Goal: Task Accomplishment & Management: Complete application form

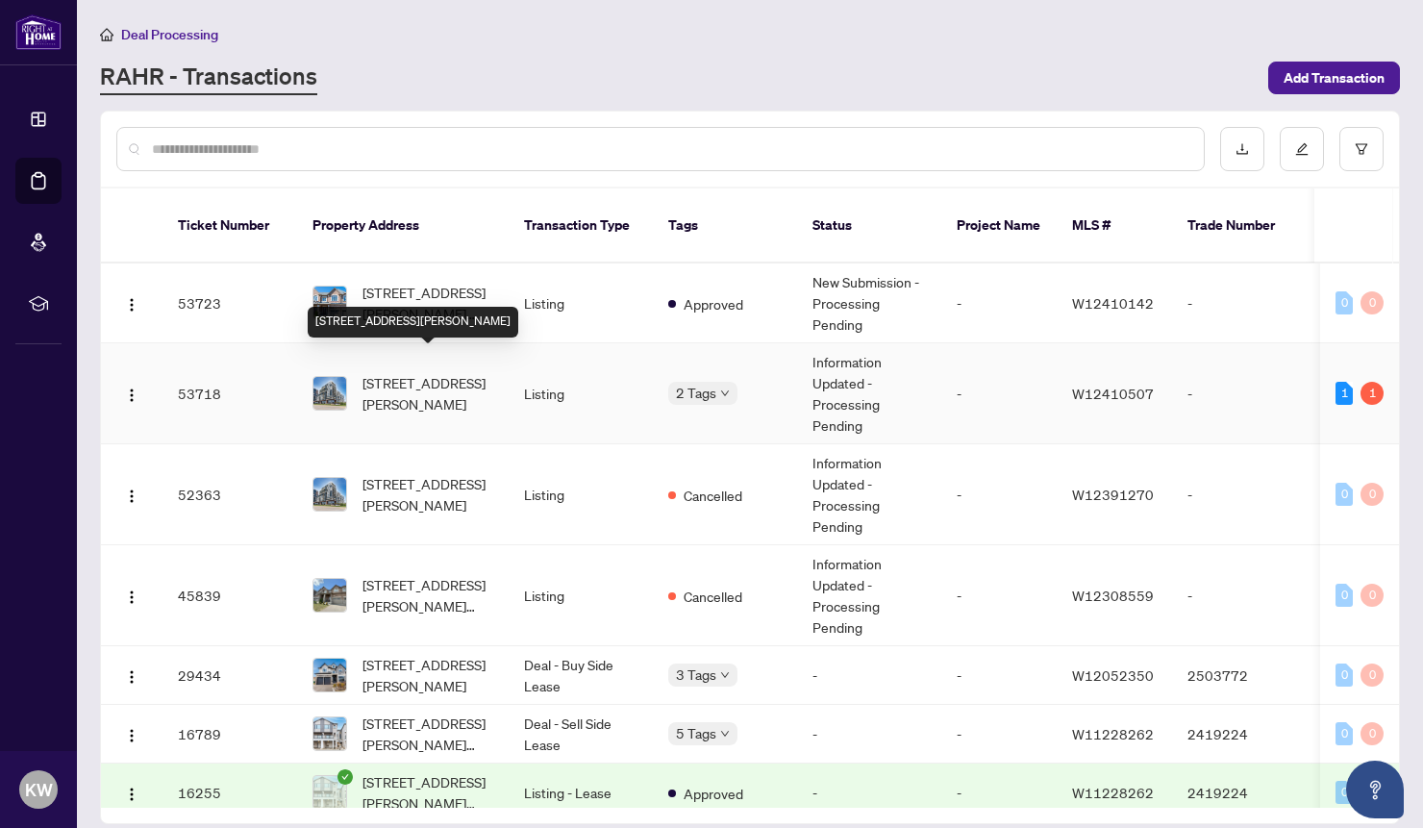
click at [391, 372] on span "[STREET_ADDRESS][PERSON_NAME]" at bounding box center [428, 393] width 131 height 42
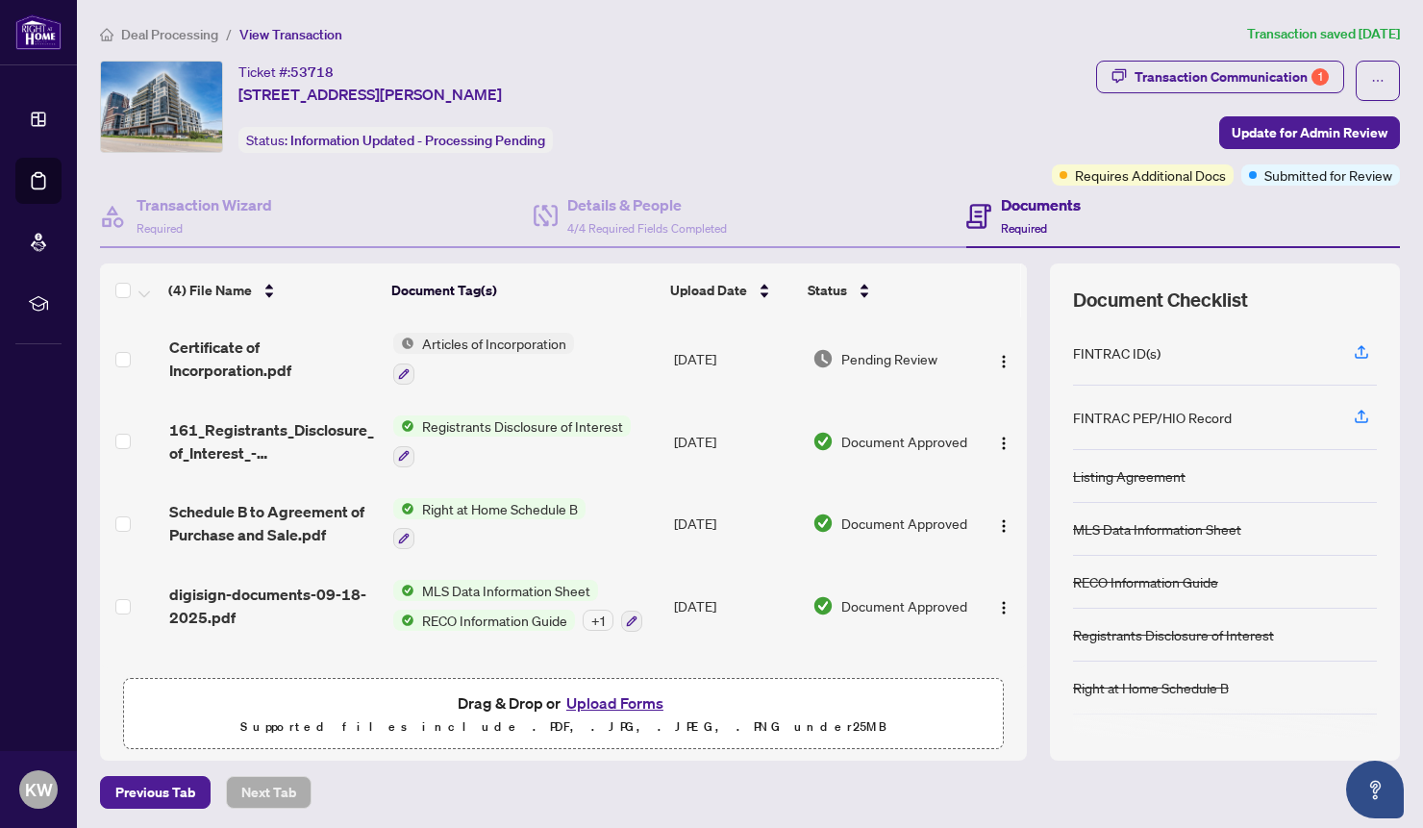
click at [619, 696] on button "Upload Forms" at bounding box center [615, 702] width 109 height 25
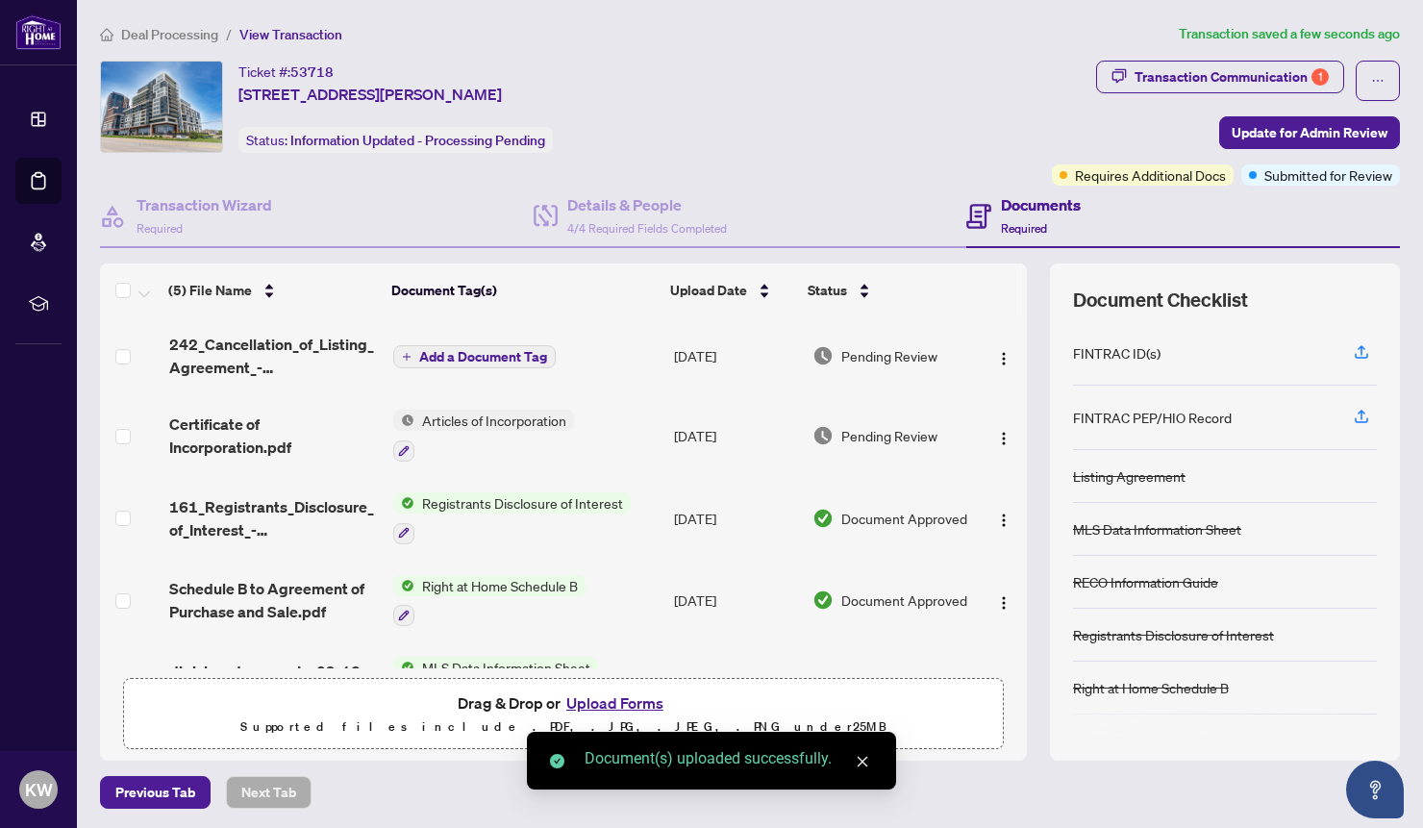
click at [510, 354] on span "Add a Document Tag" at bounding box center [483, 356] width 128 height 13
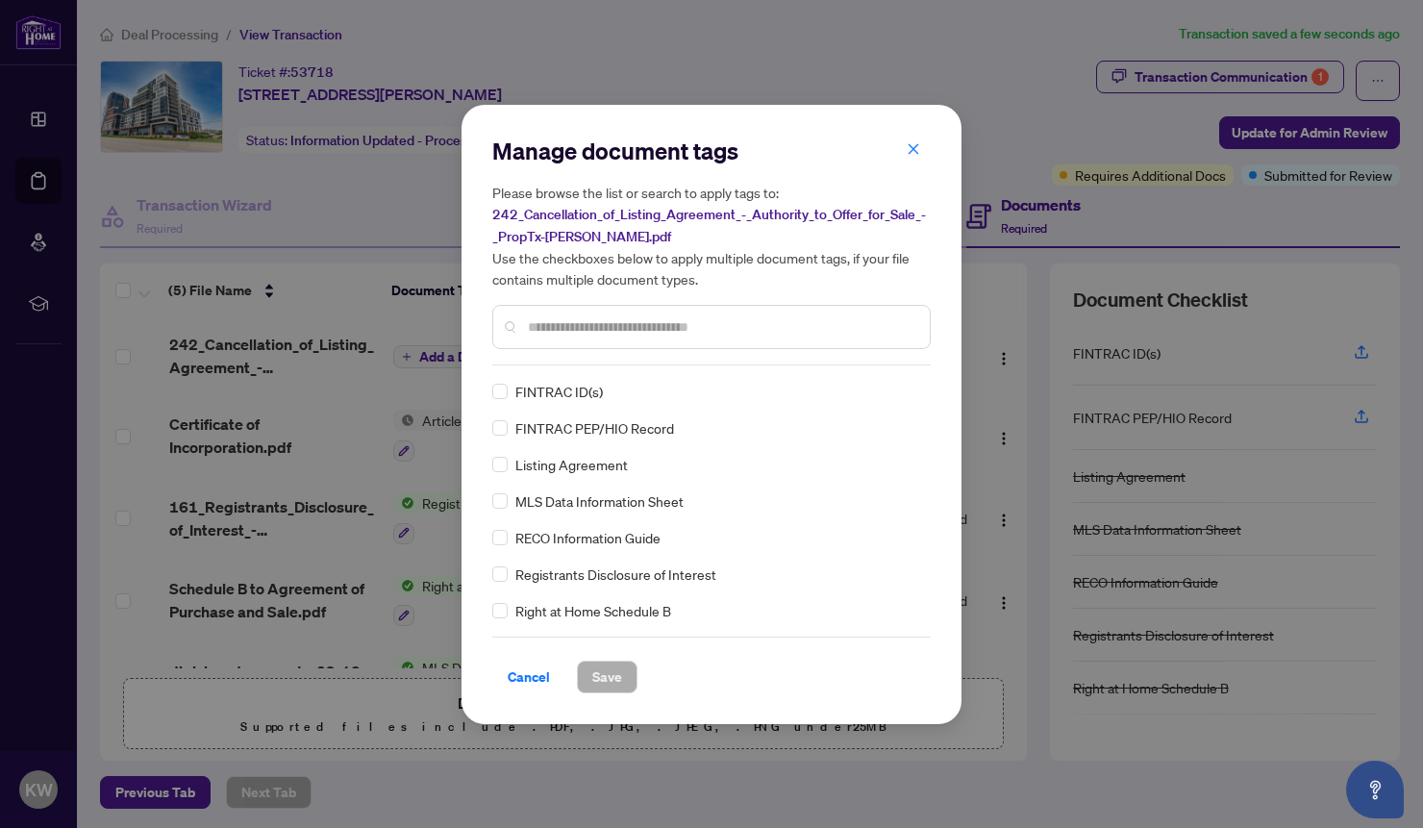
click at [615, 316] on input "text" at bounding box center [721, 326] width 387 height 21
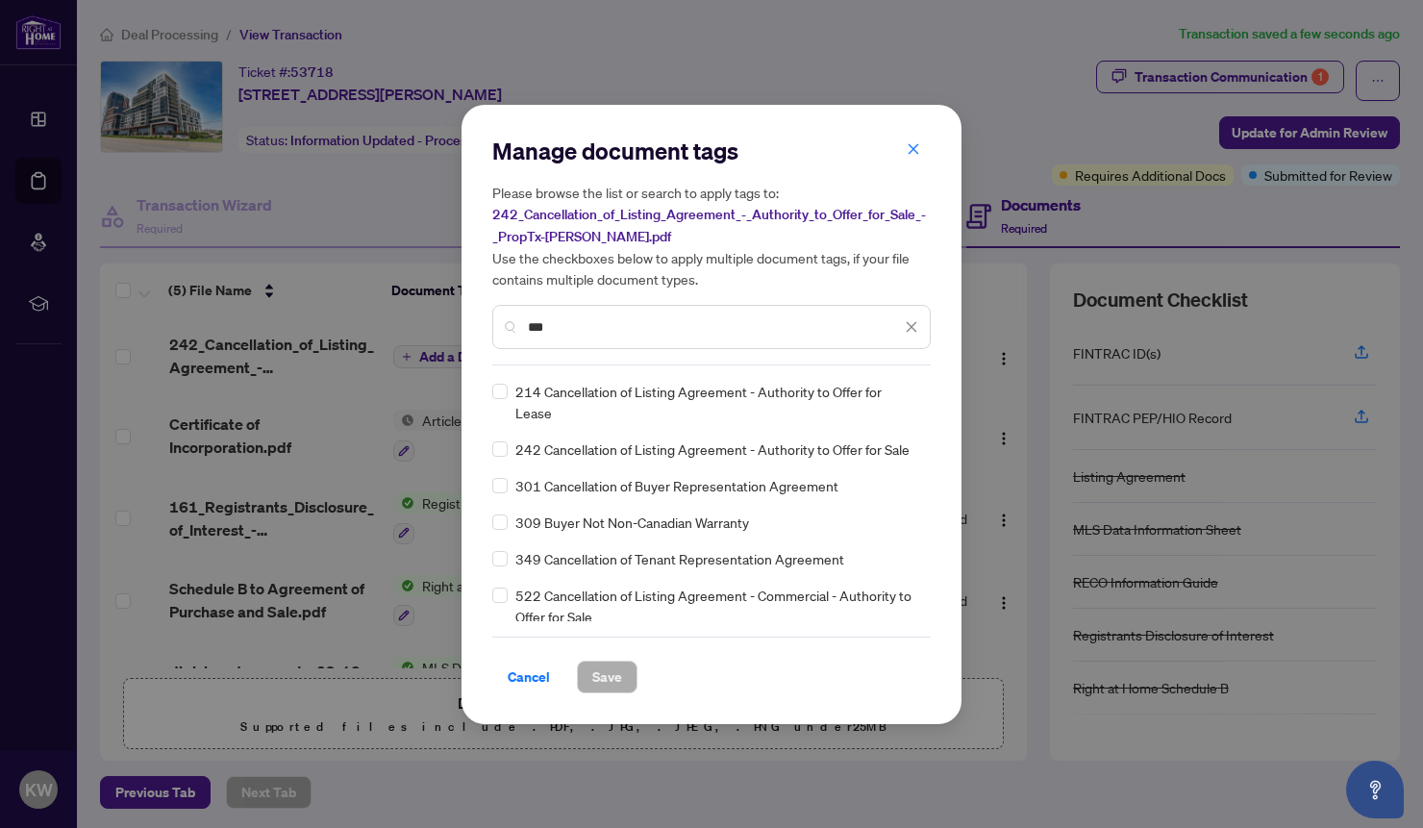
type input "***"
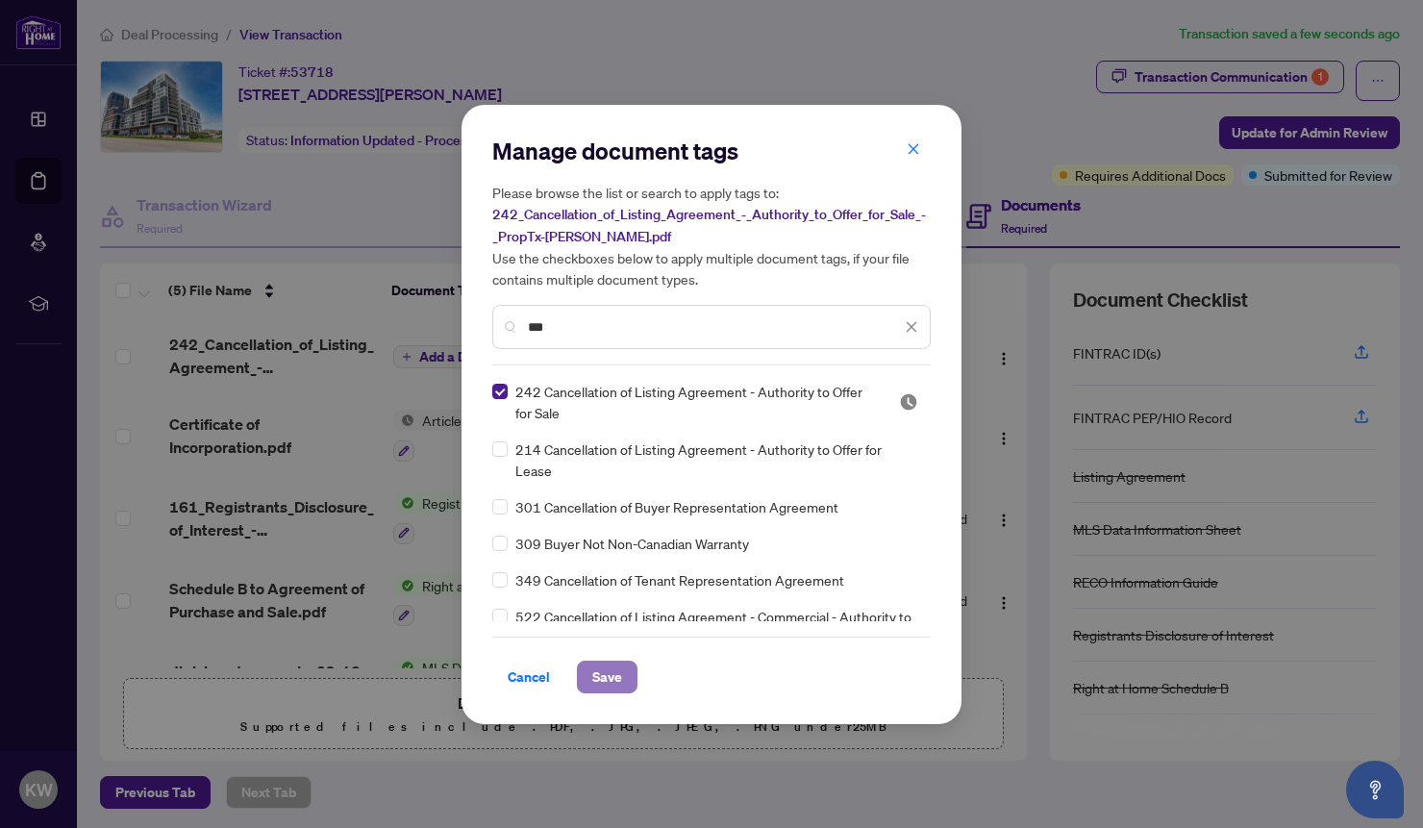
click at [610, 679] on span "Save" at bounding box center [607, 677] width 30 height 31
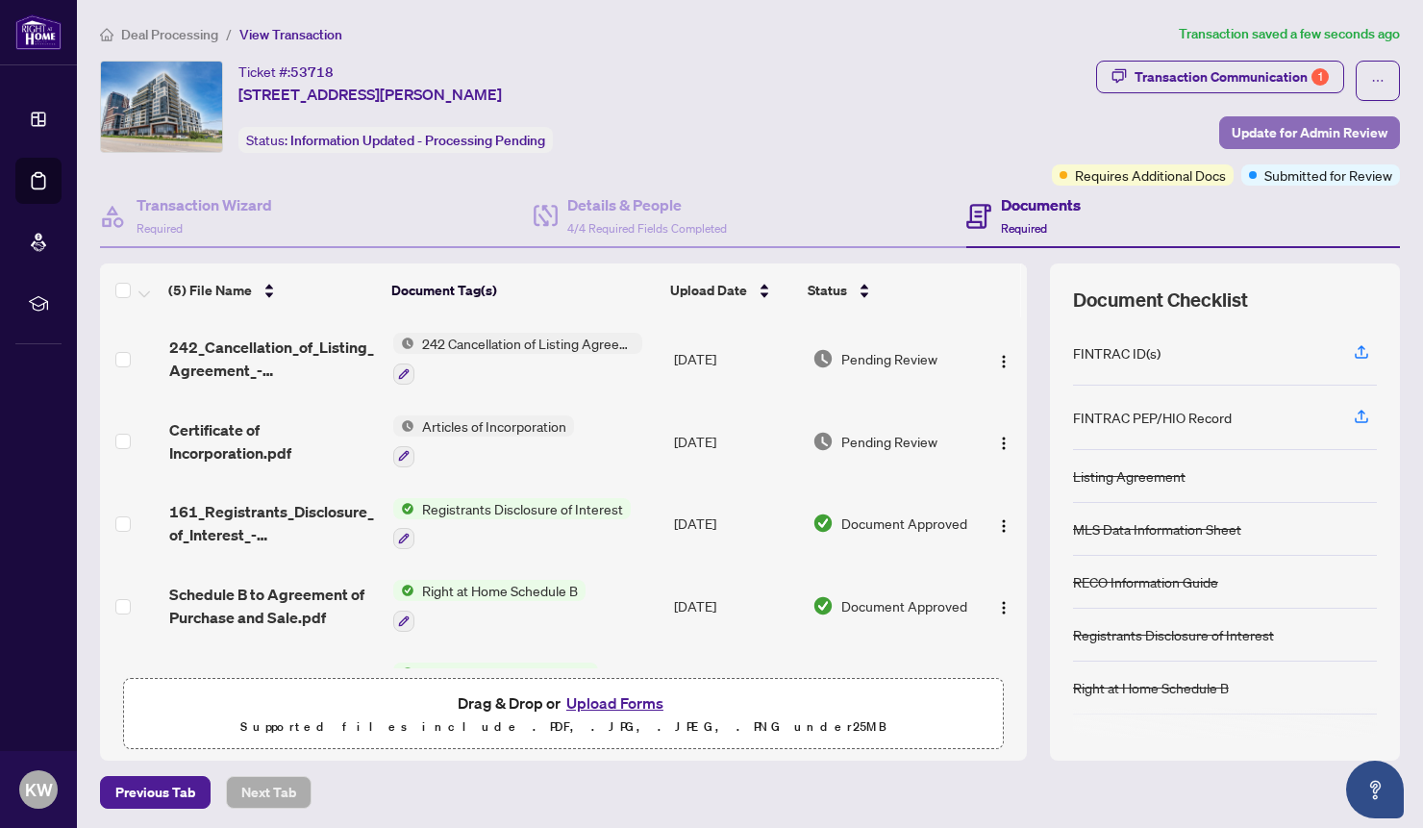
click at [1277, 130] on span "Update for Admin Review" at bounding box center [1310, 132] width 156 height 31
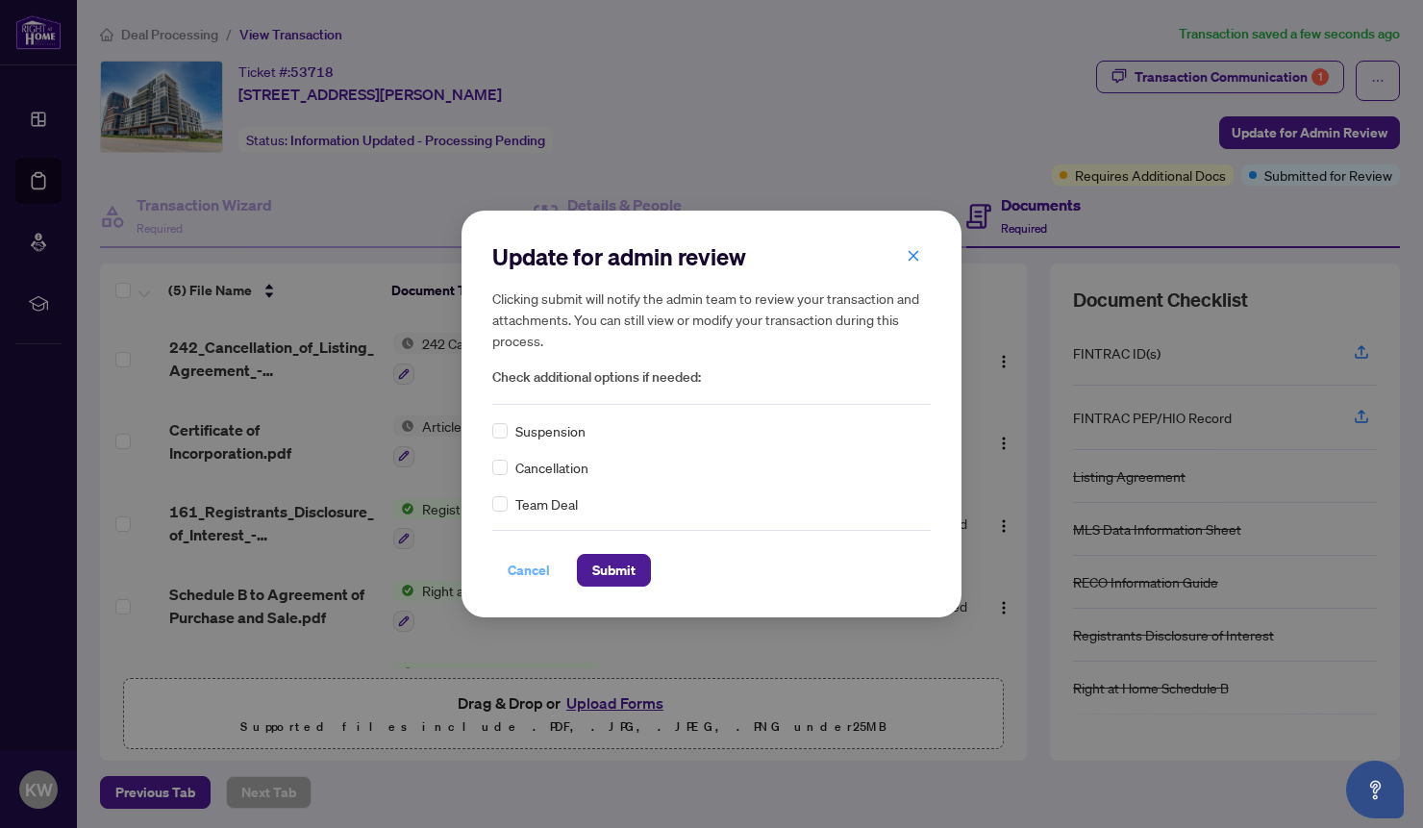
click at [529, 570] on span "Cancel" at bounding box center [529, 570] width 42 height 31
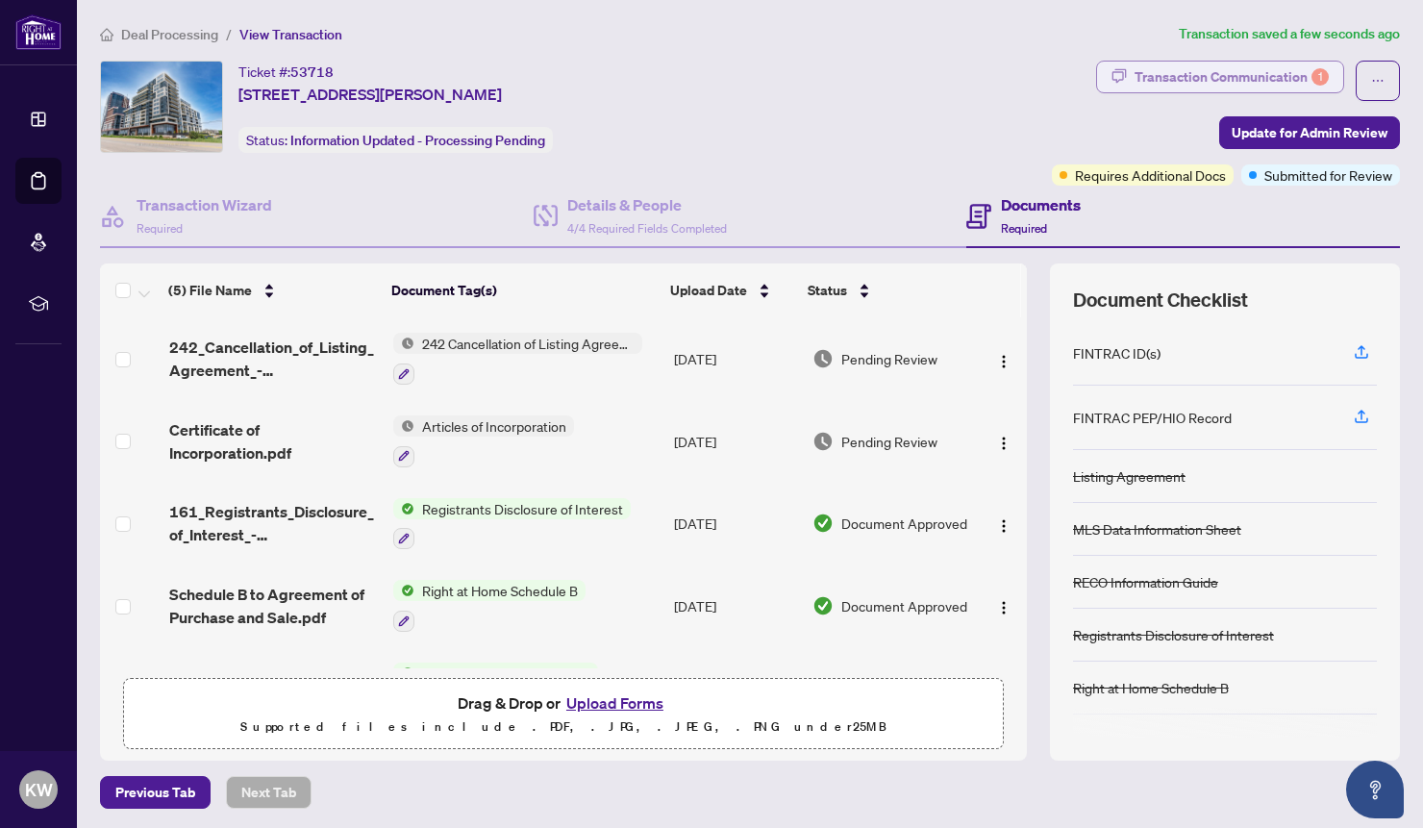
click at [1204, 75] on div "Transaction Communication 1" at bounding box center [1232, 77] width 194 height 31
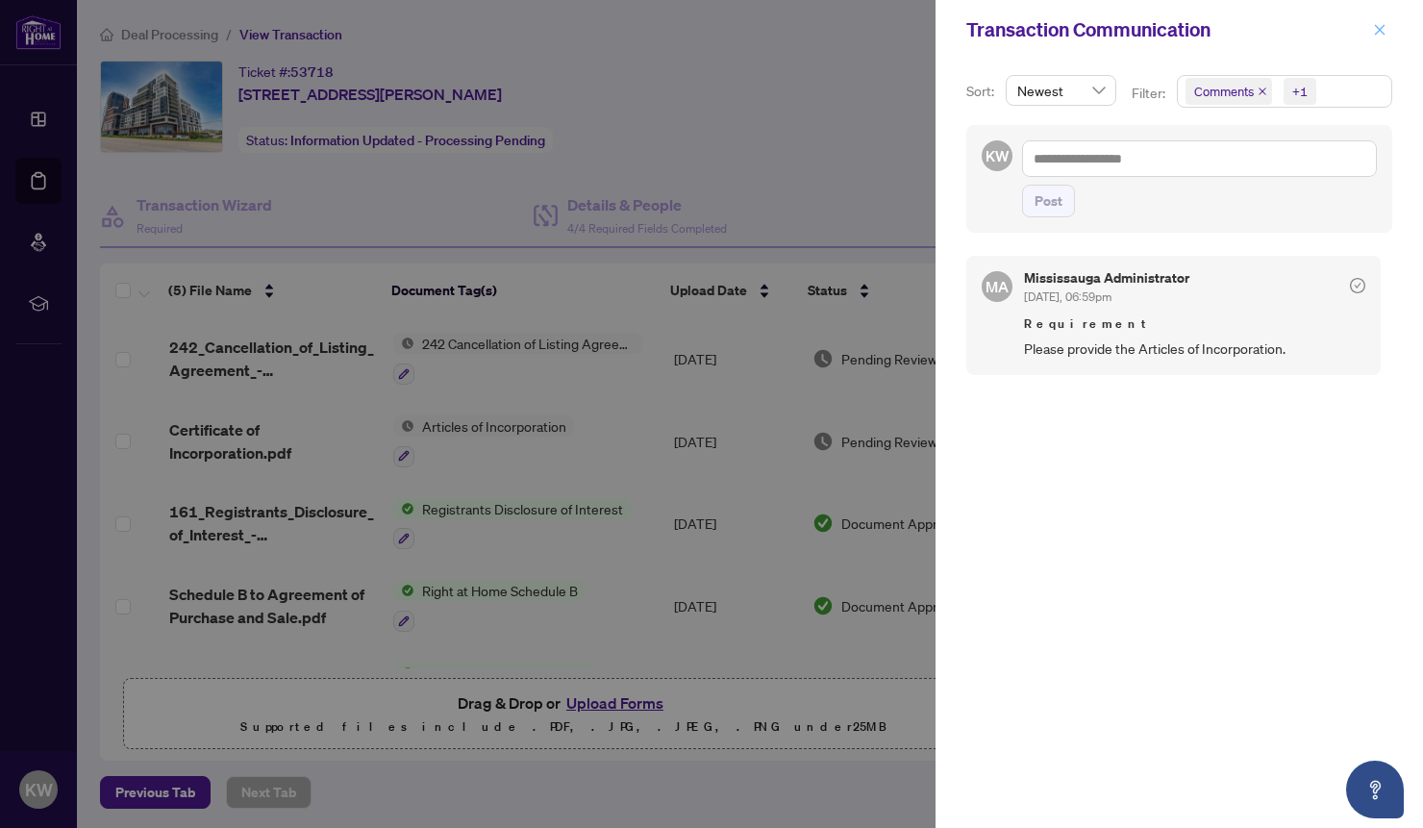
click at [1374, 31] on icon "close" at bounding box center [1379, 29] width 13 height 13
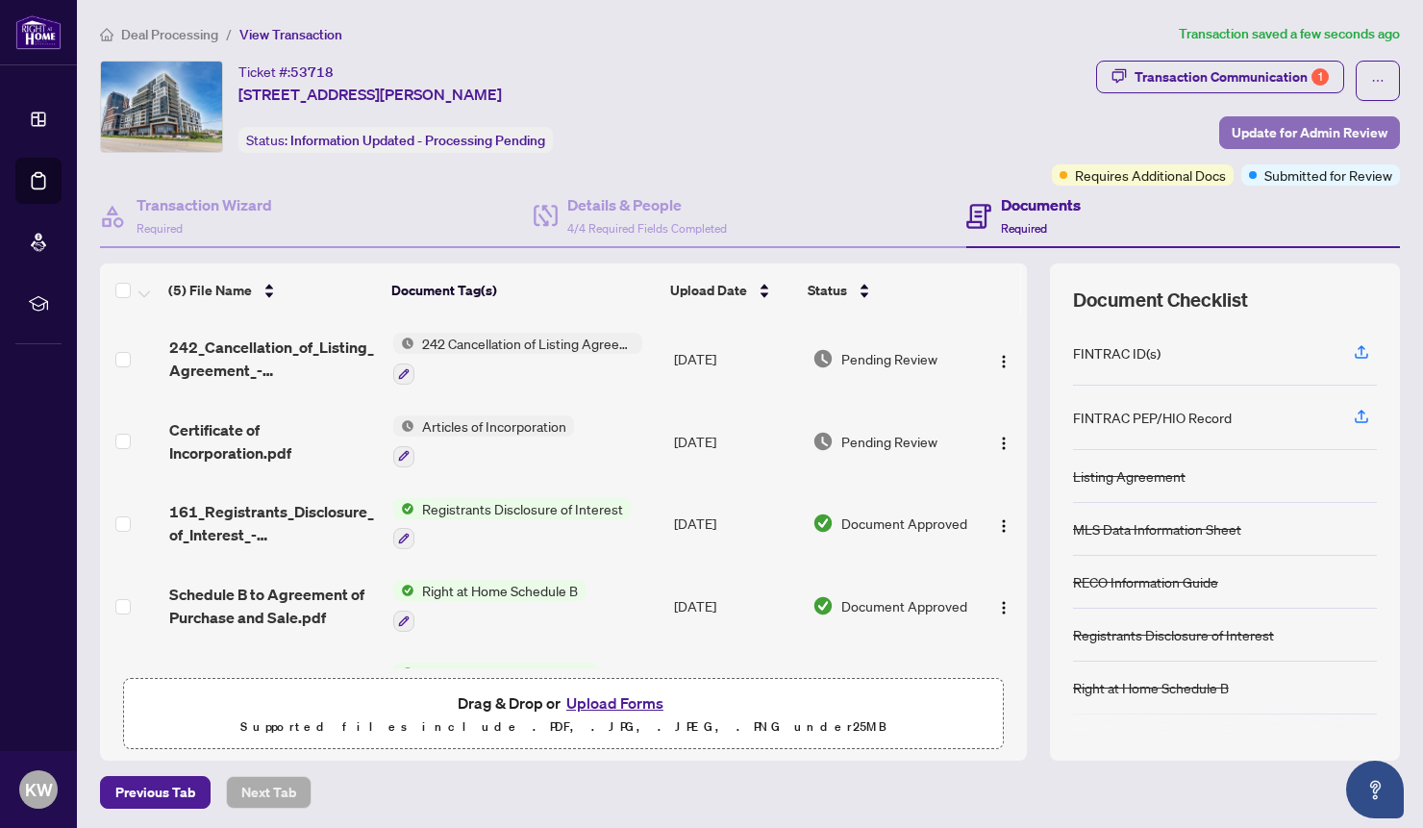
click at [1327, 130] on span "Update for Admin Review" at bounding box center [1310, 132] width 156 height 31
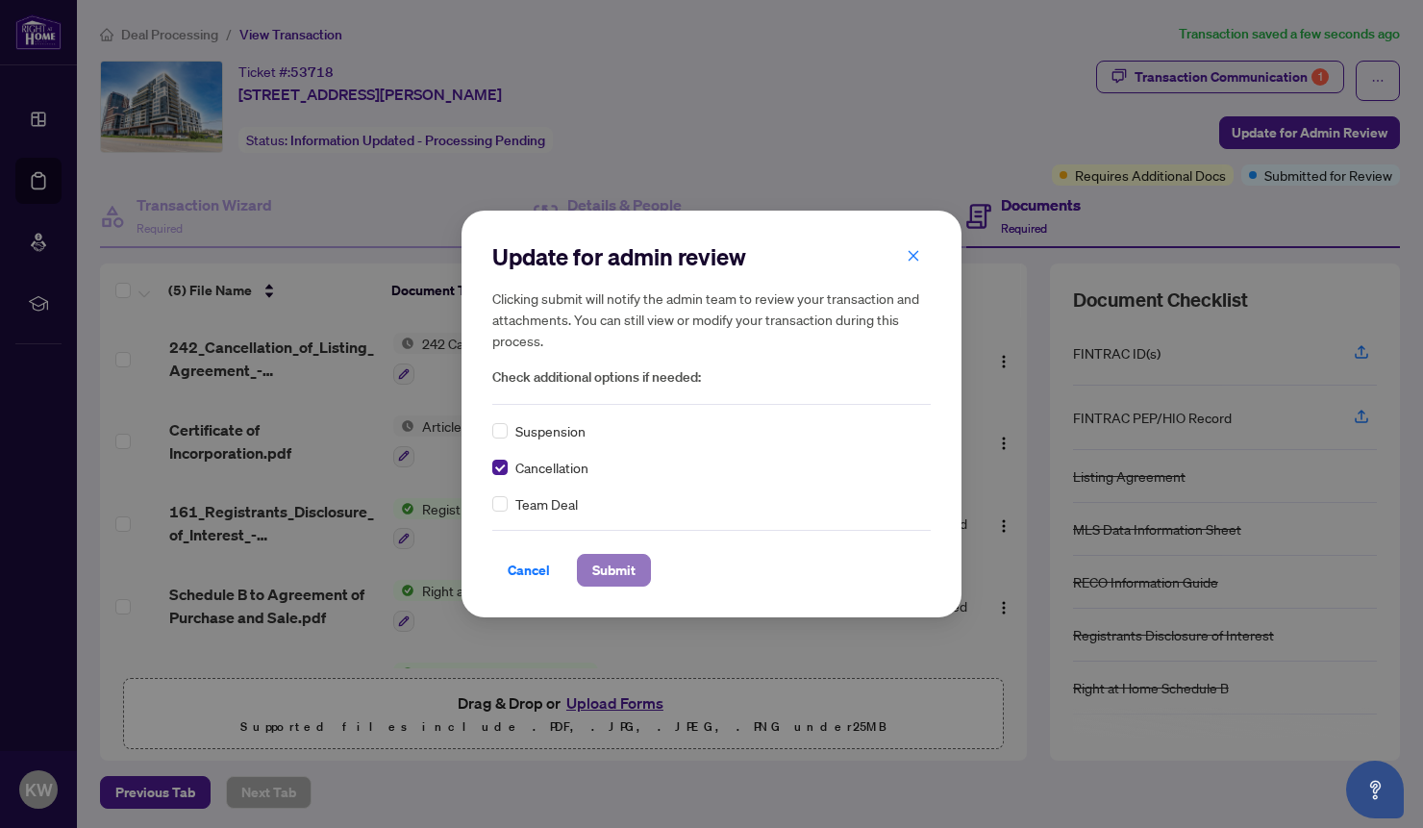
click at [602, 575] on span "Submit" at bounding box center [613, 570] width 43 height 31
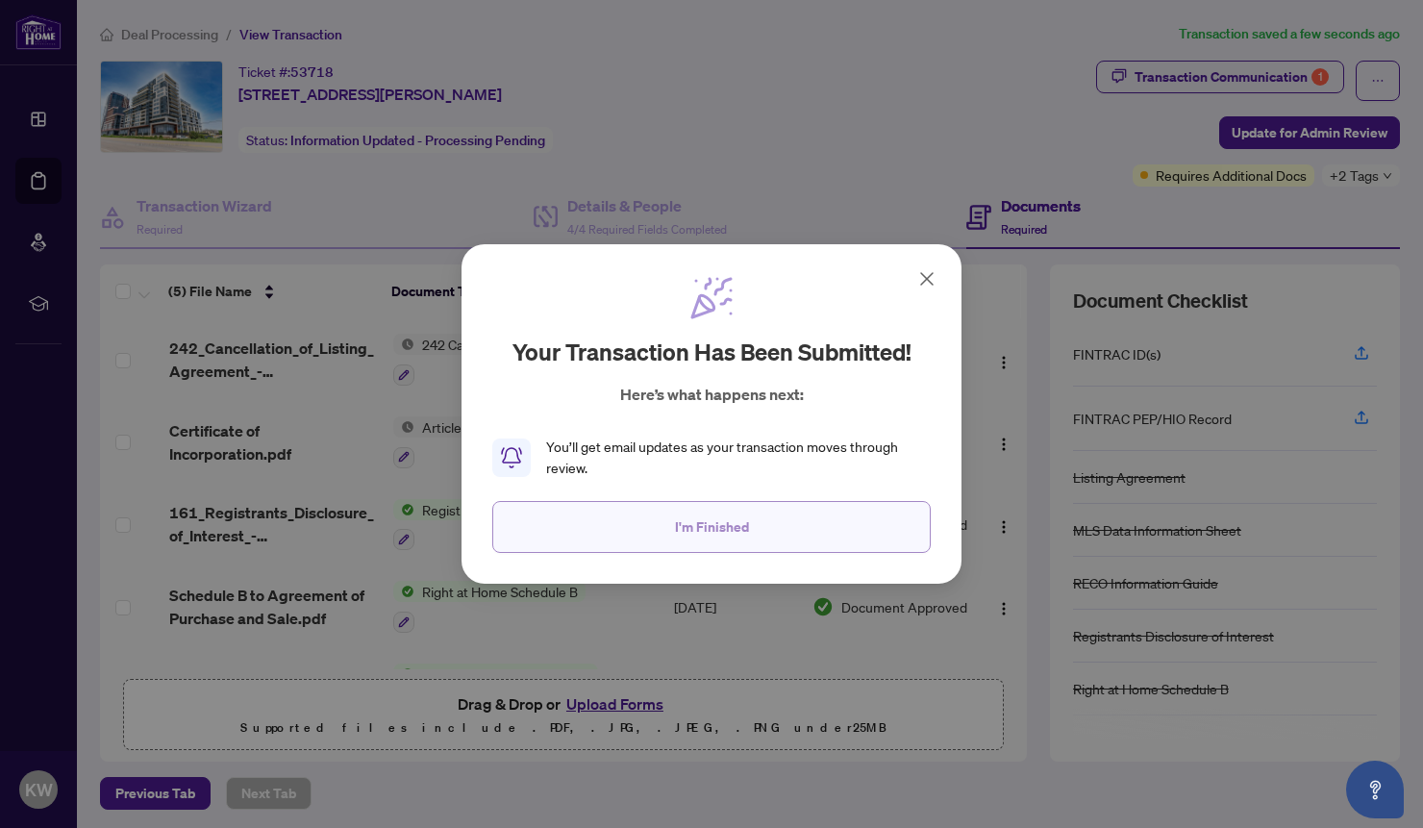
click at [712, 526] on span "I'm Finished" at bounding box center [712, 527] width 74 height 31
